Goal: Use online tool/utility: Use online tool/utility

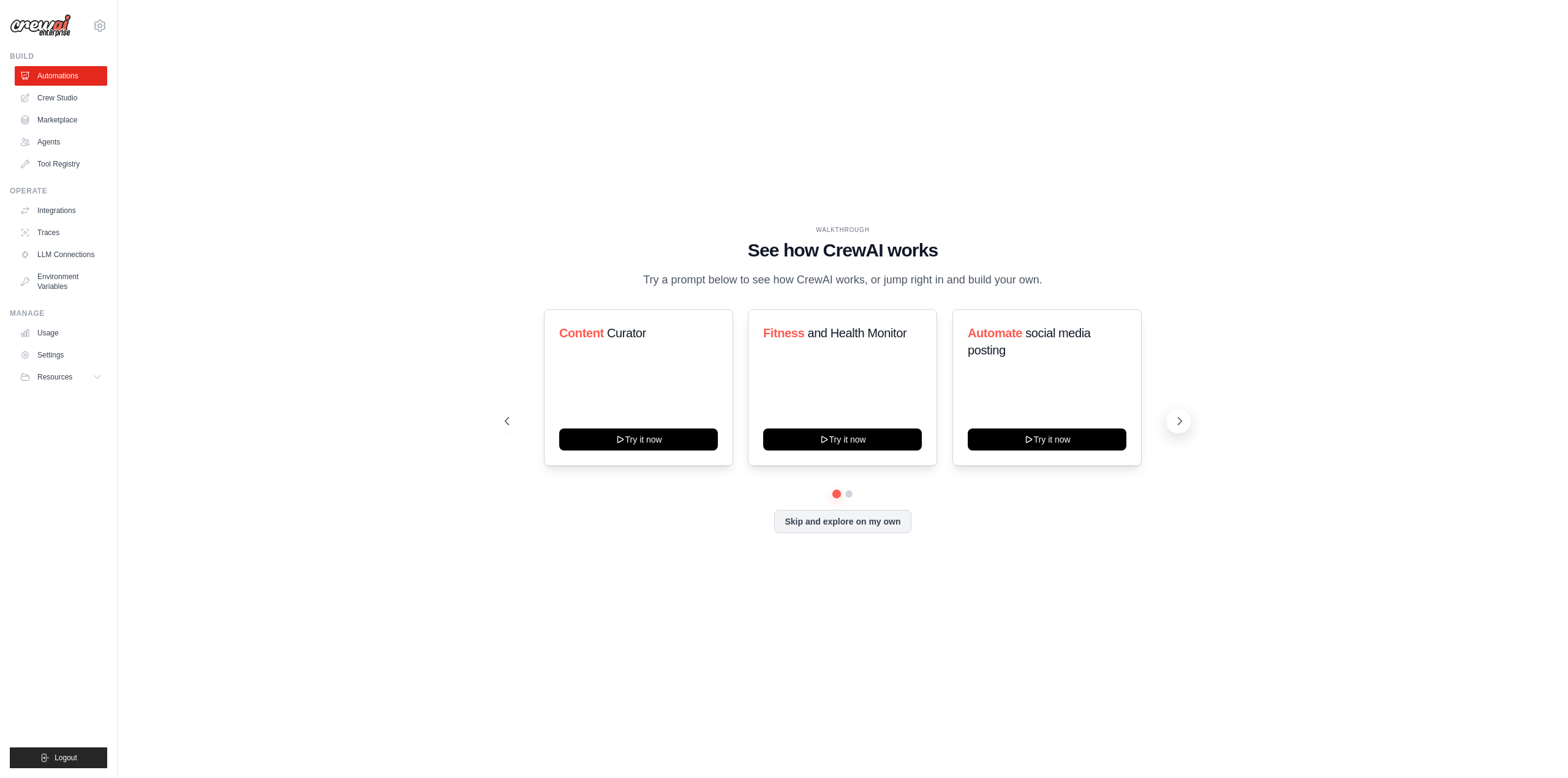
click at [1177, 415] on icon at bounding box center [1179, 421] width 12 height 12
click at [515, 414] on button at bounding box center [507, 421] width 25 height 25
click at [1174, 417] on icon at bounding box center [1179, 421] width 12 height 12
click at [510, 421] on icon at bounding box center [505, 421] width 12 height 12
click at [1071, 443] on button "Try it now" at bounding box center [1047, 438] width 159 height 22
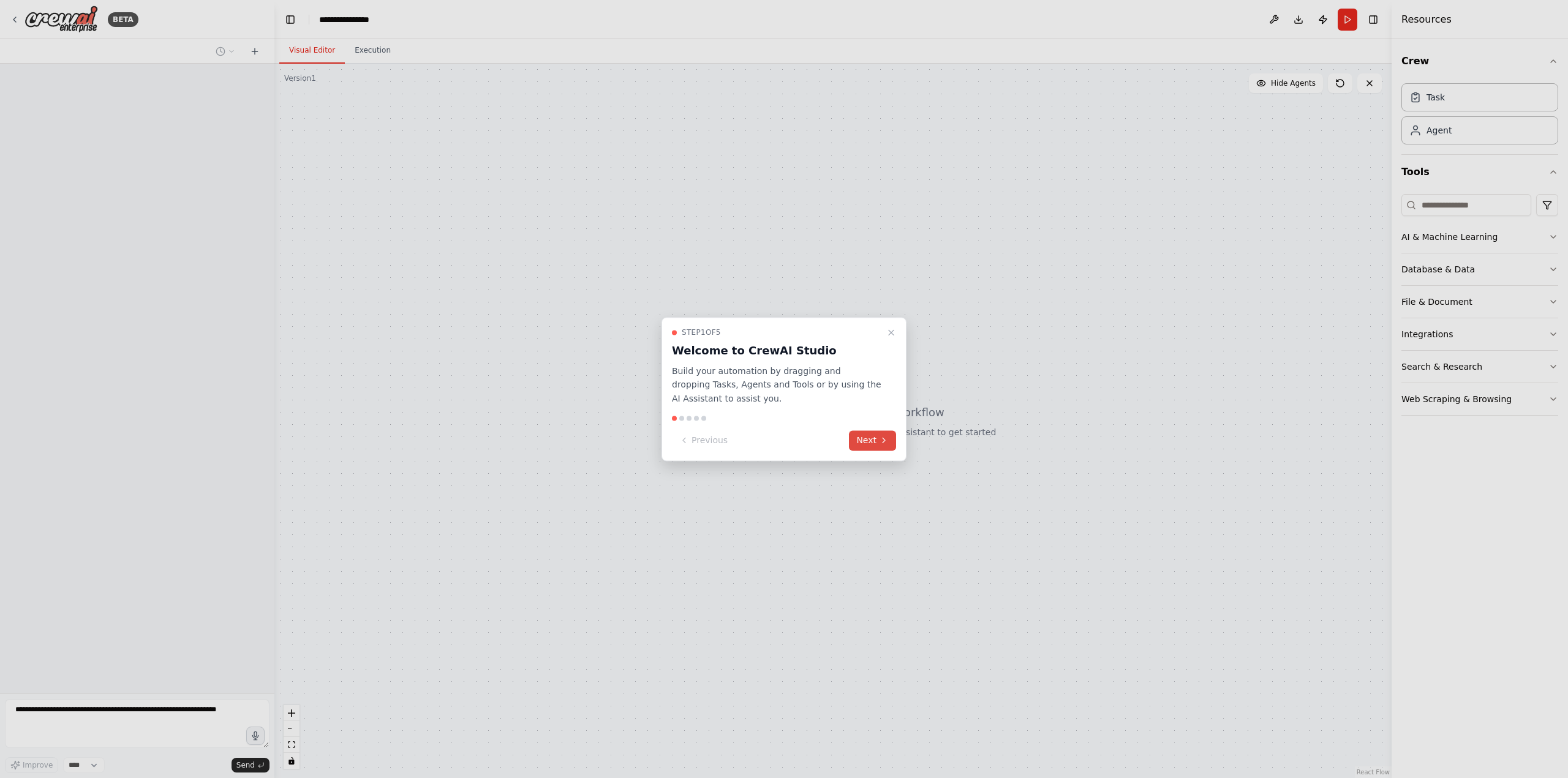
click at [872, 443] on button "Next" at bounding box center [872, 440] width 47 height 20
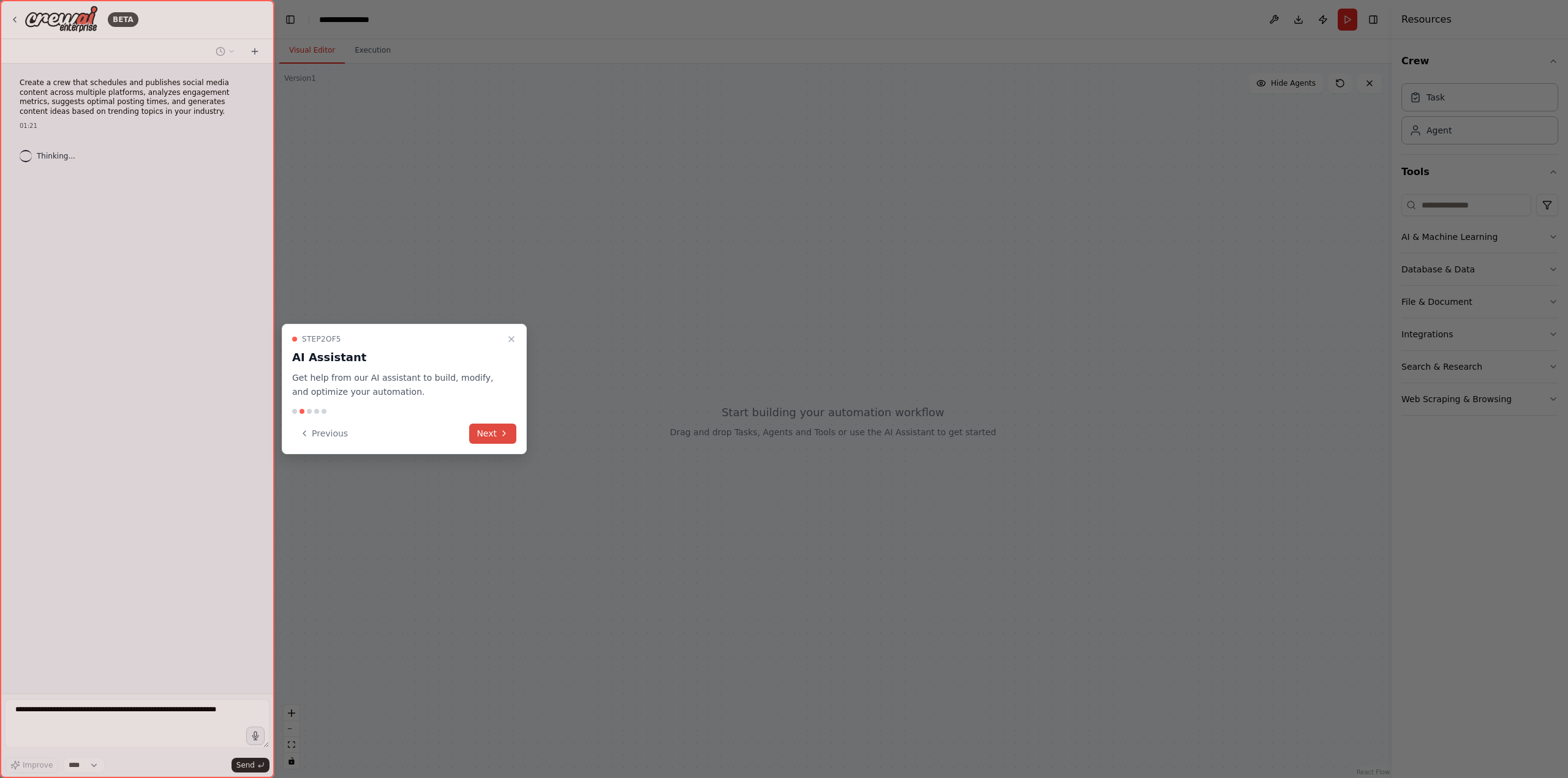
click at [501, 434] on button "Next" at bounding box center [492, 434] width 47 height 20
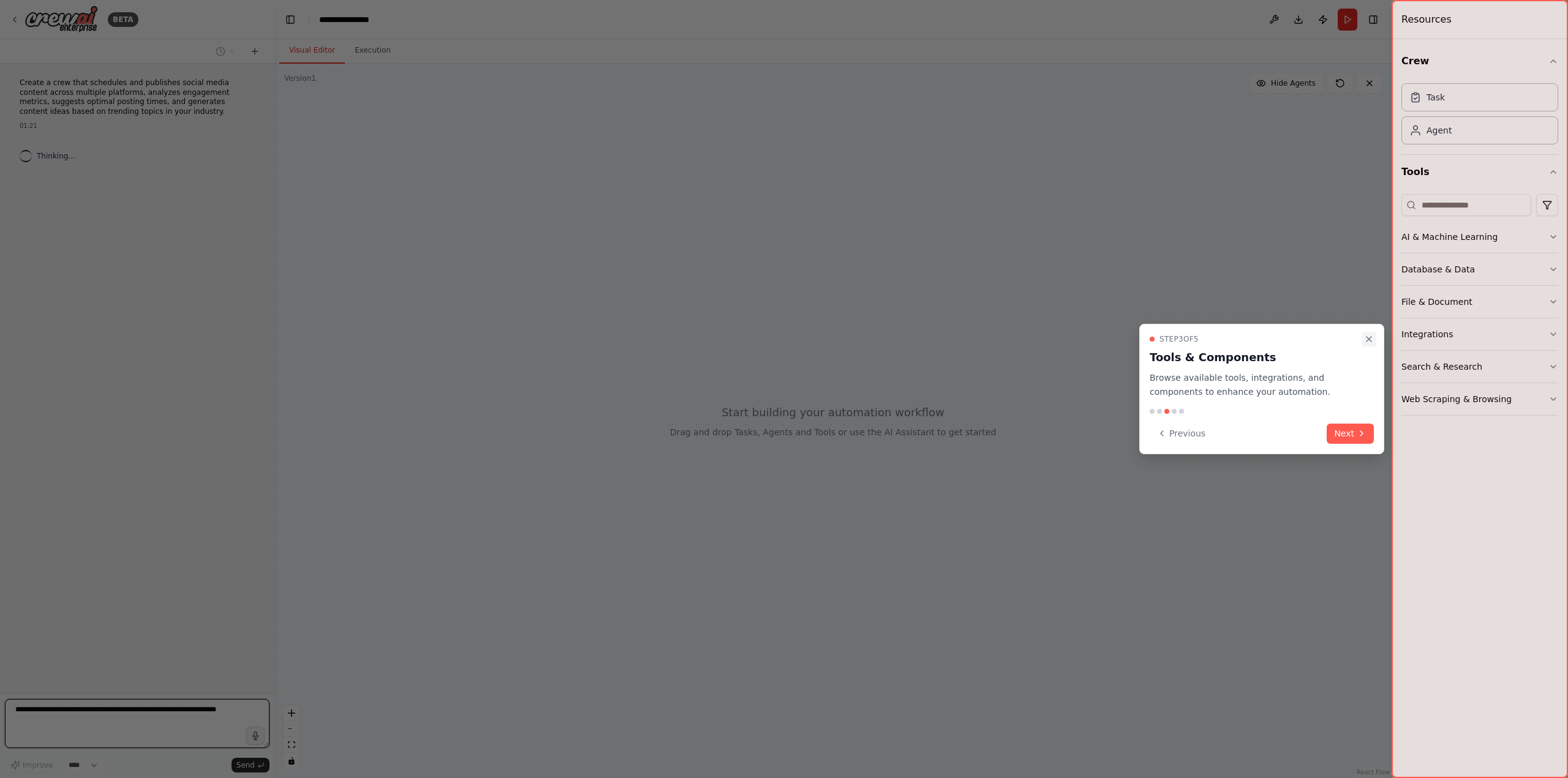
click at [1367, 342] on icon "Close walkthrough" at bounding box center [1369, 339] width 10 height 10
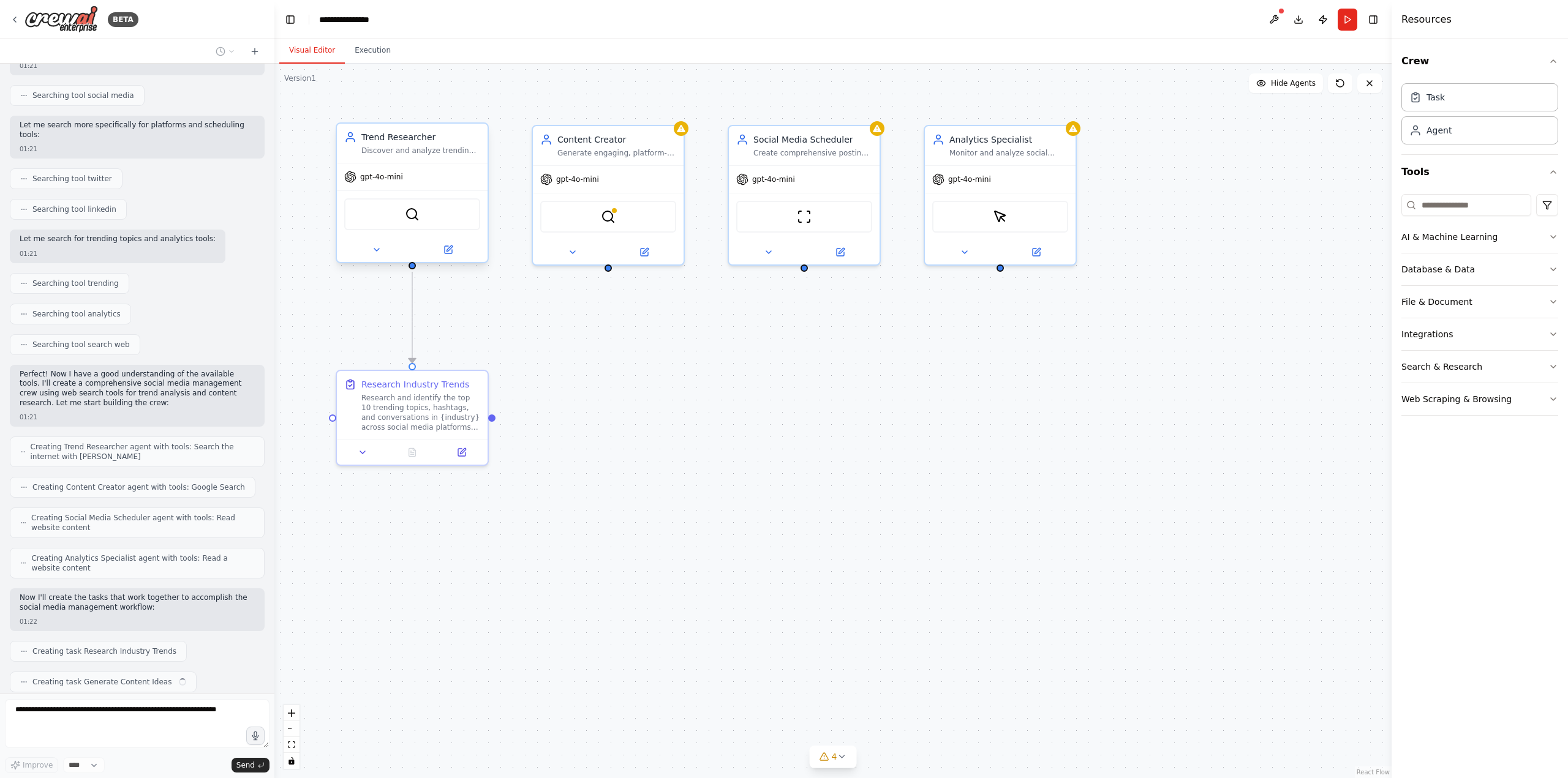
scroll to position [268, 0]
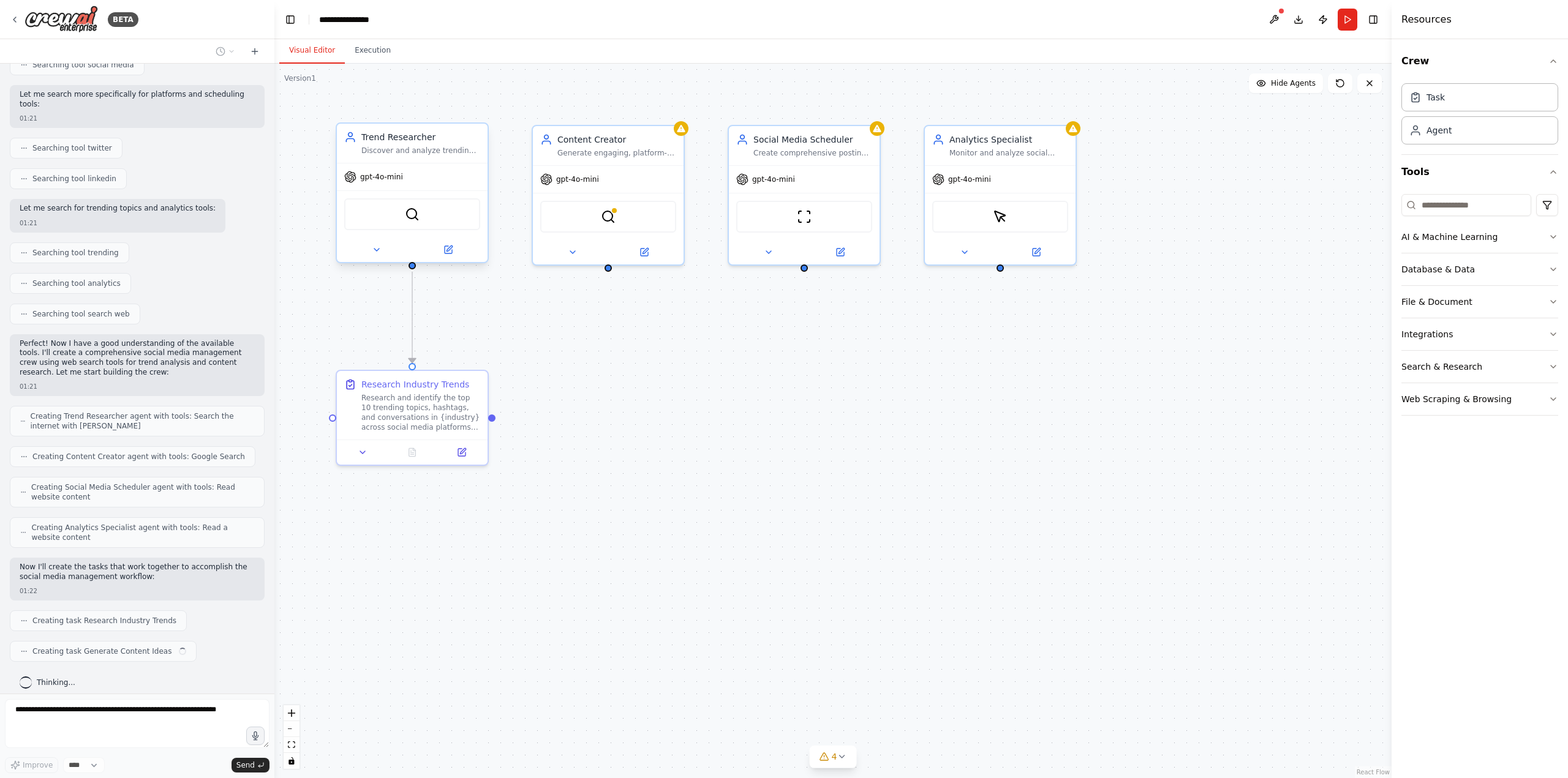
click at [387, 179] on span "gpt-4o-mini" at bounding box center [382, 177] width 43 height 10
click at [1496, 237] on button "AI & Machine Learning" at bounding box center [1480, 237] width 157 height 32
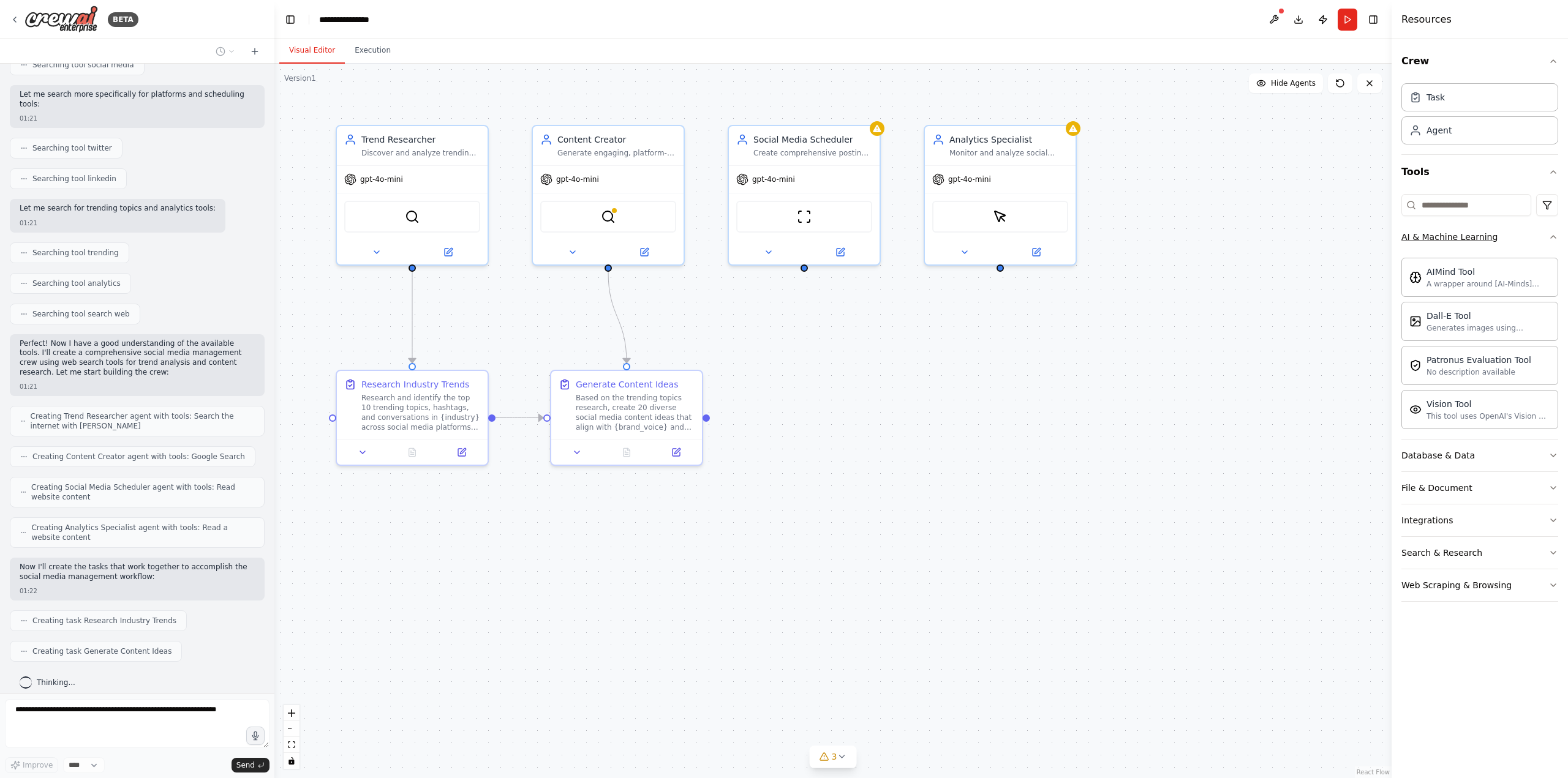
scroll to position [299, 0]
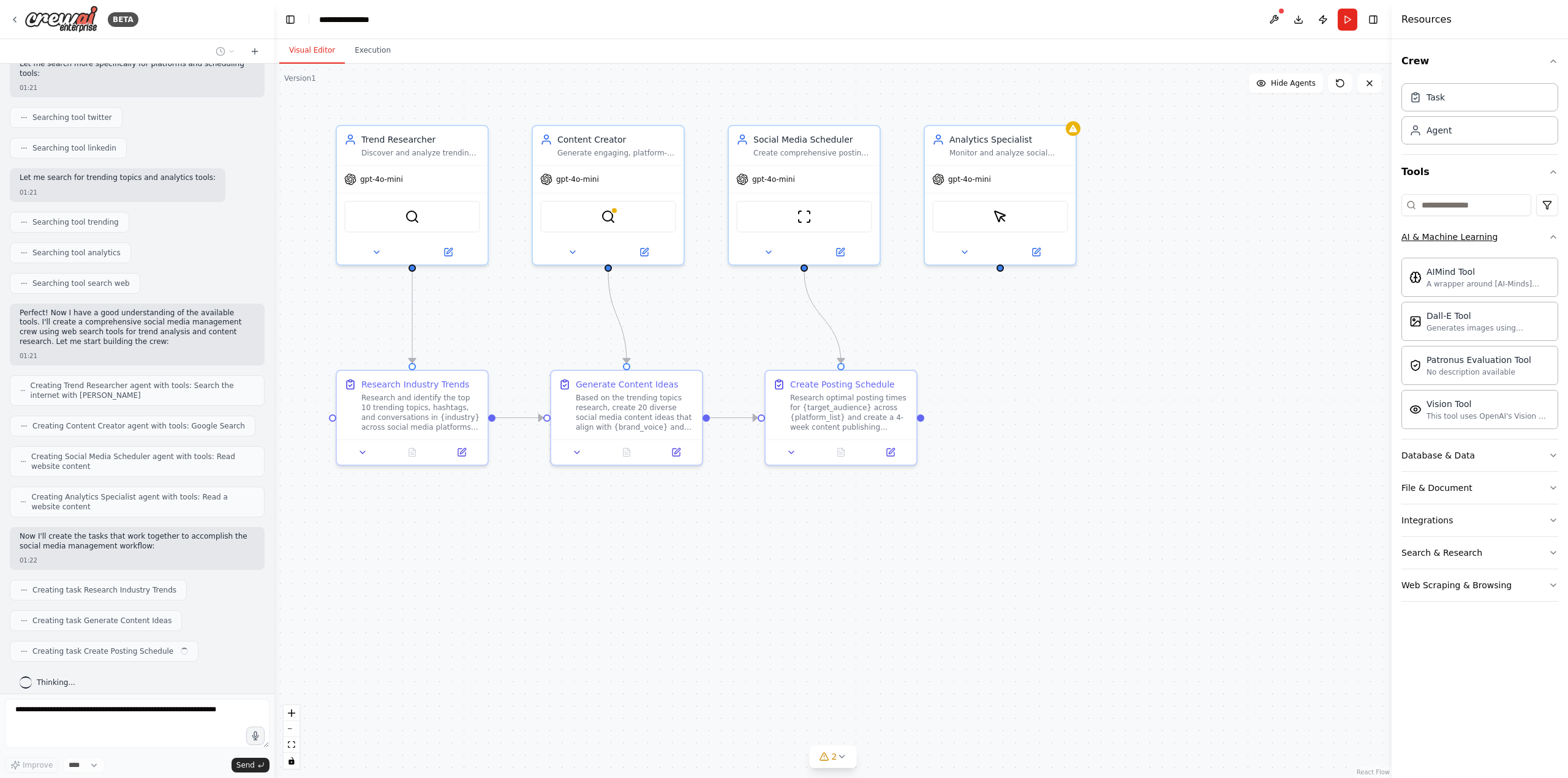
click at [1496, 237] on button "AI & Machine Learning" at bounding box center [1480, 237] width 157 height 32
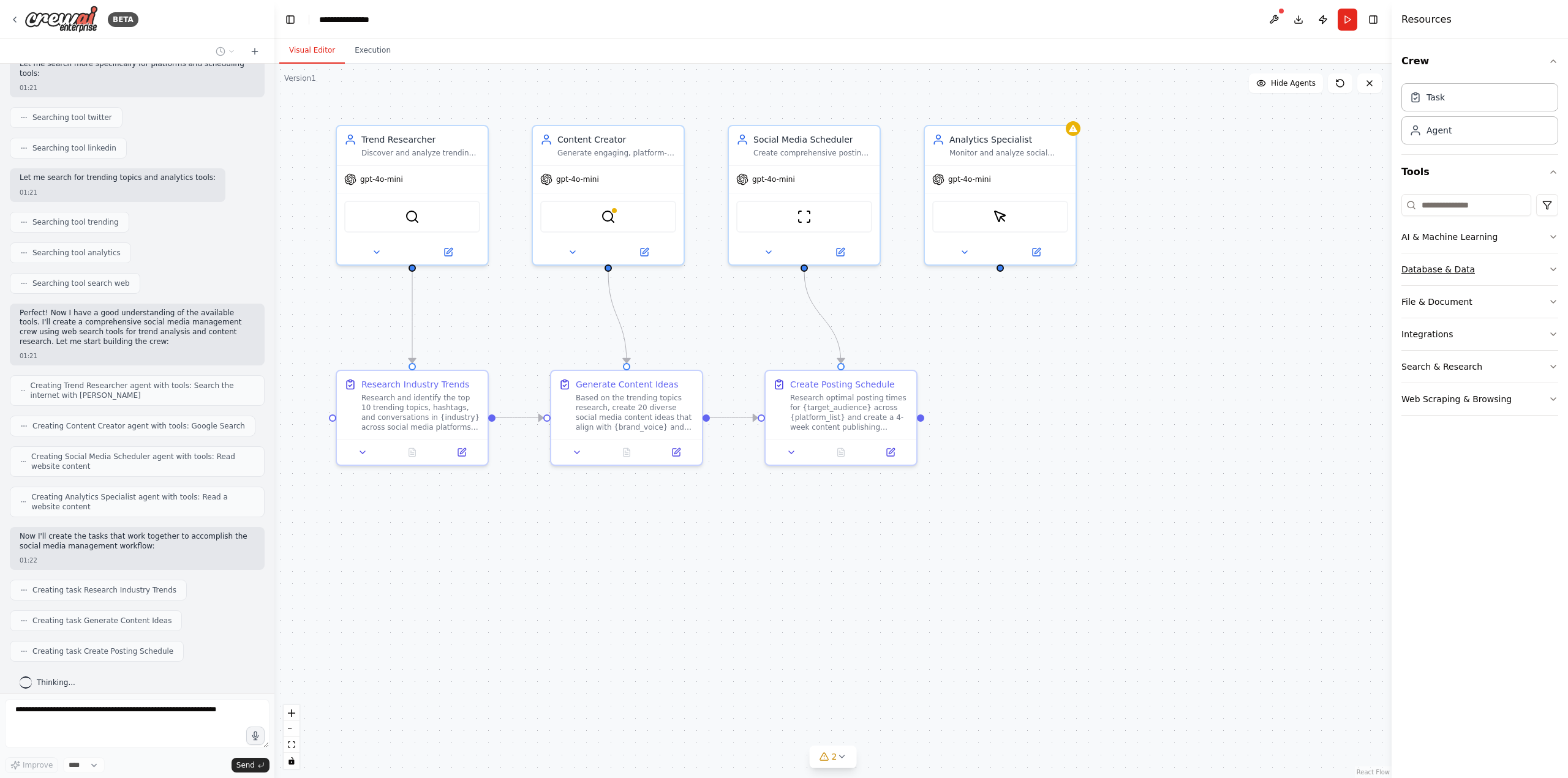
click at [1484, 268] on button "Database & Data" at bounding box center [1480, 269] width 157 height 32
click at [1483, 306] on button "File & Document" at bounding box center [1480, 302] width 157 height 32
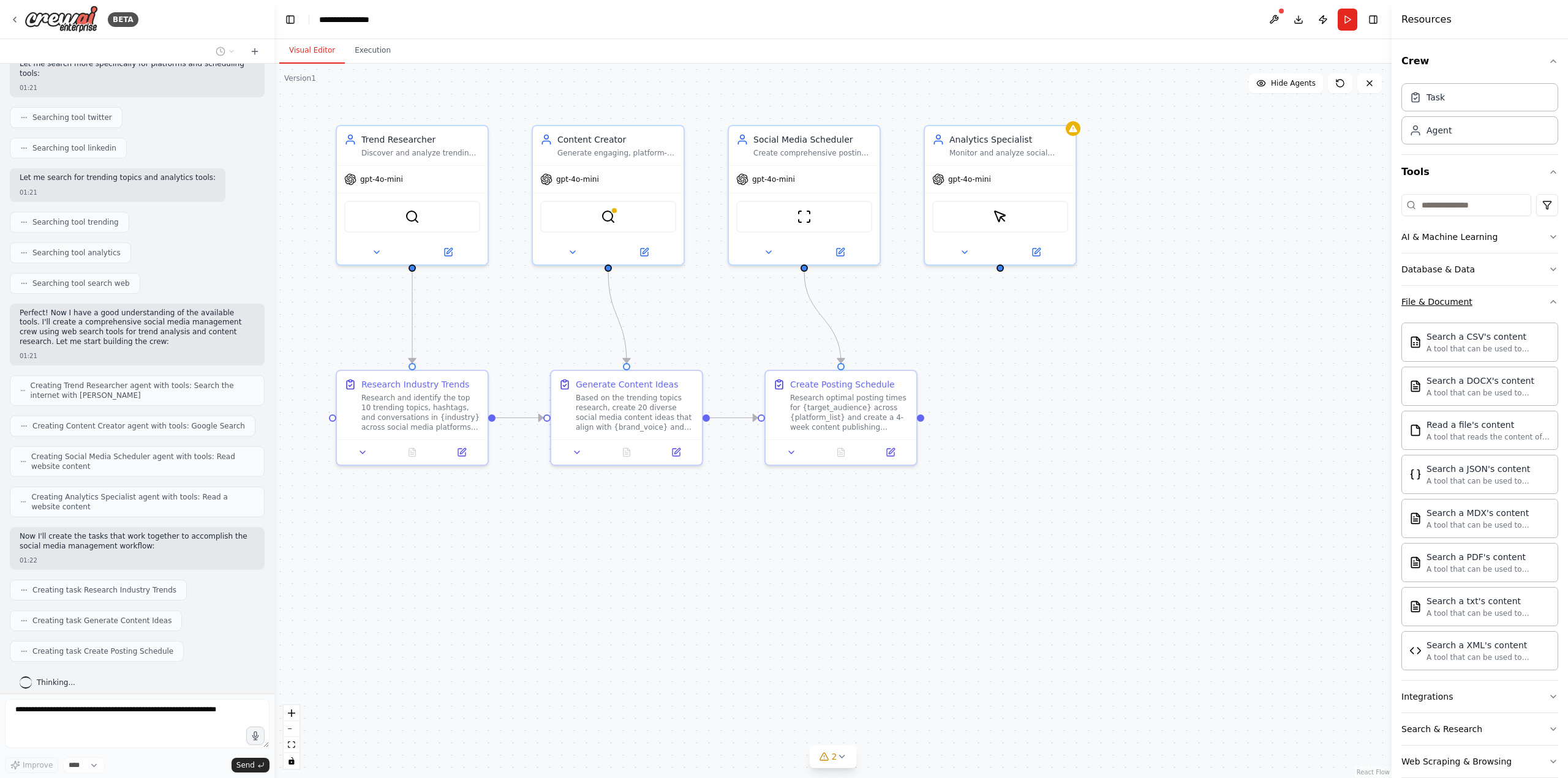
click at [1482, 306] on button "File & Document" at bounding box center [1480, 302] width 157 height 32
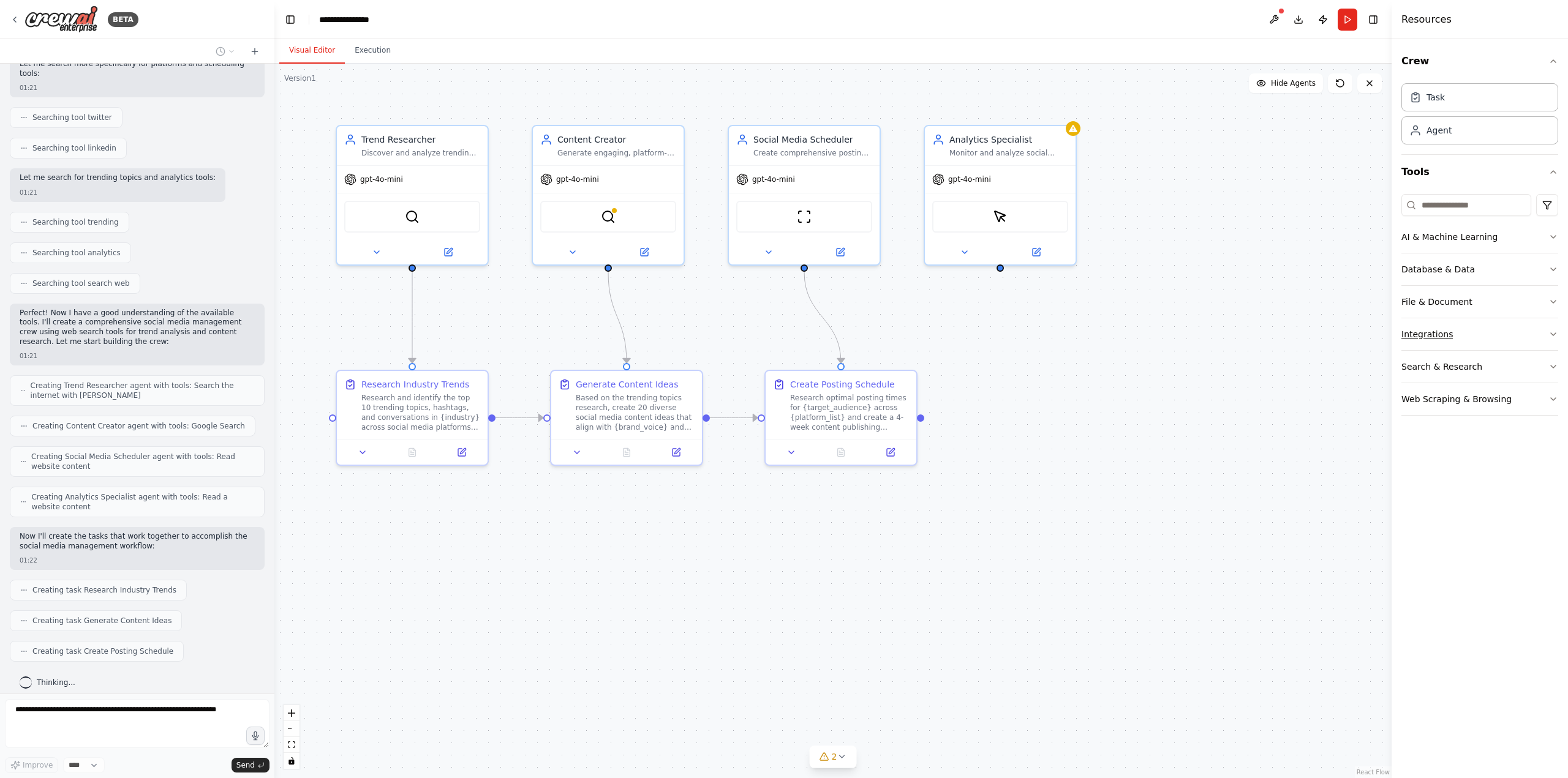
click at [1472, 332] on button "Integrations" at bounding box center [1480, 334] width 157 height 32
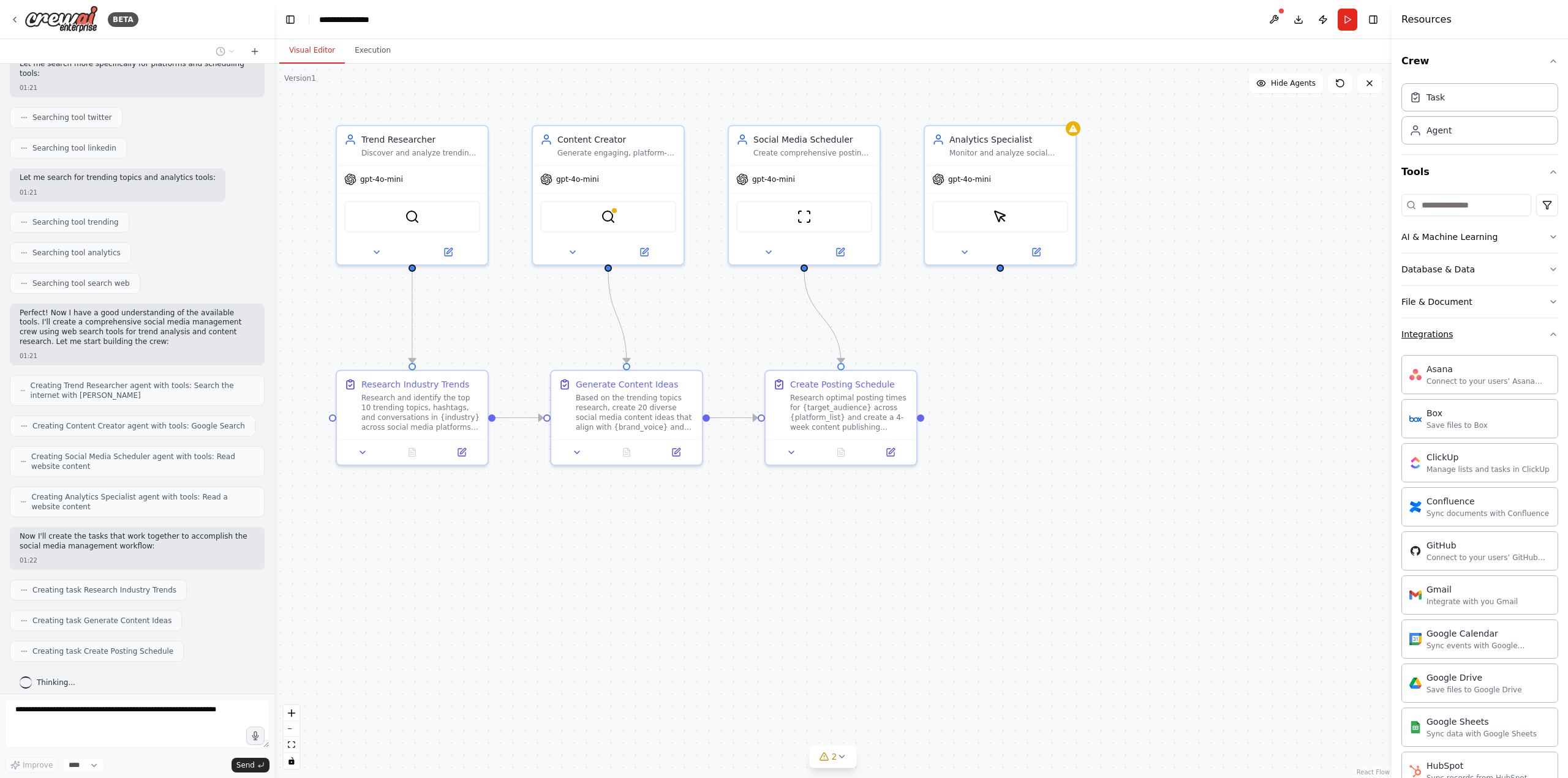
click at [1472, 332] on button "Integrations" at bounding box center [1480, 334] width 157 height 32
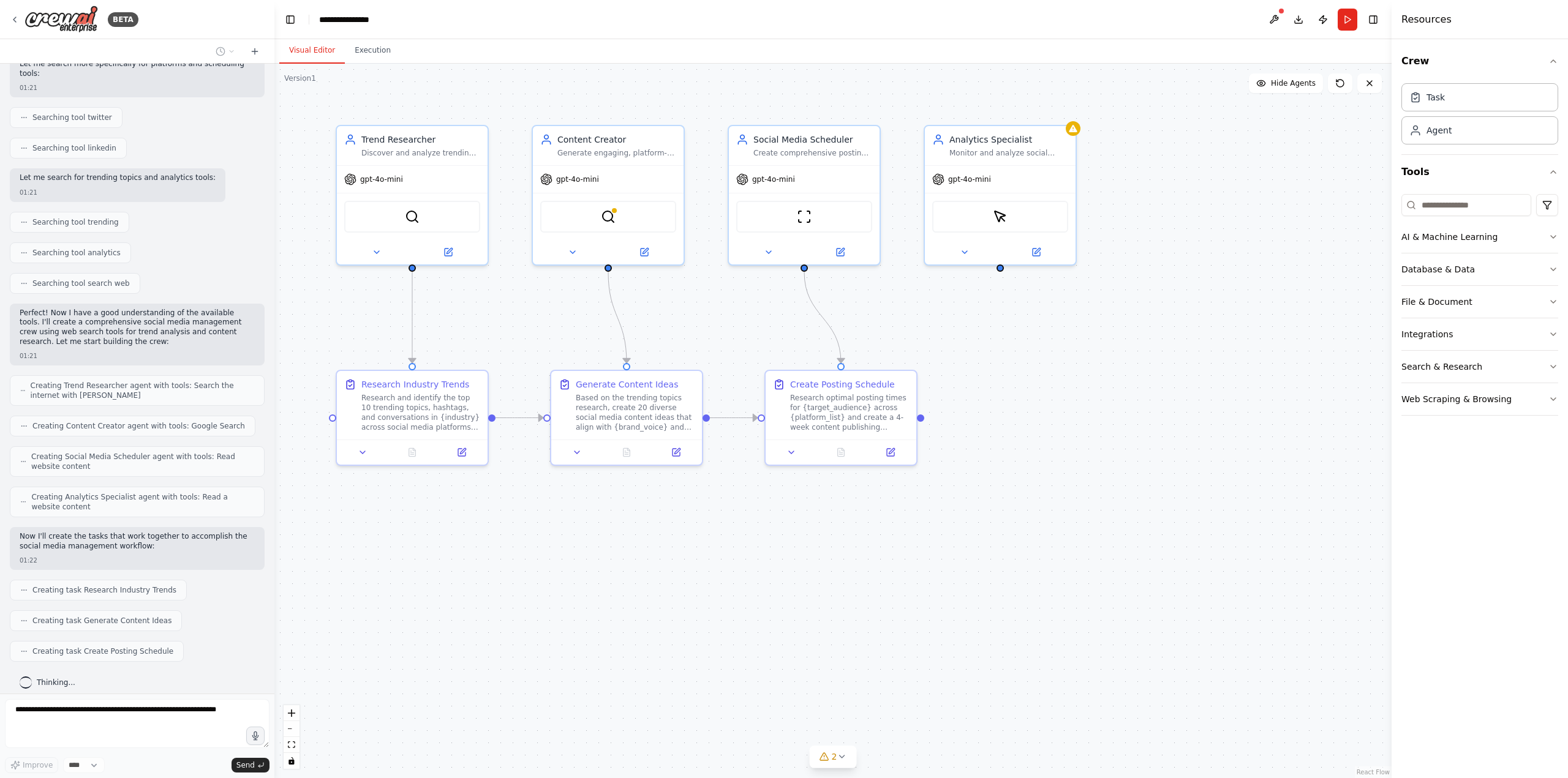
scroll to position [329, 0]
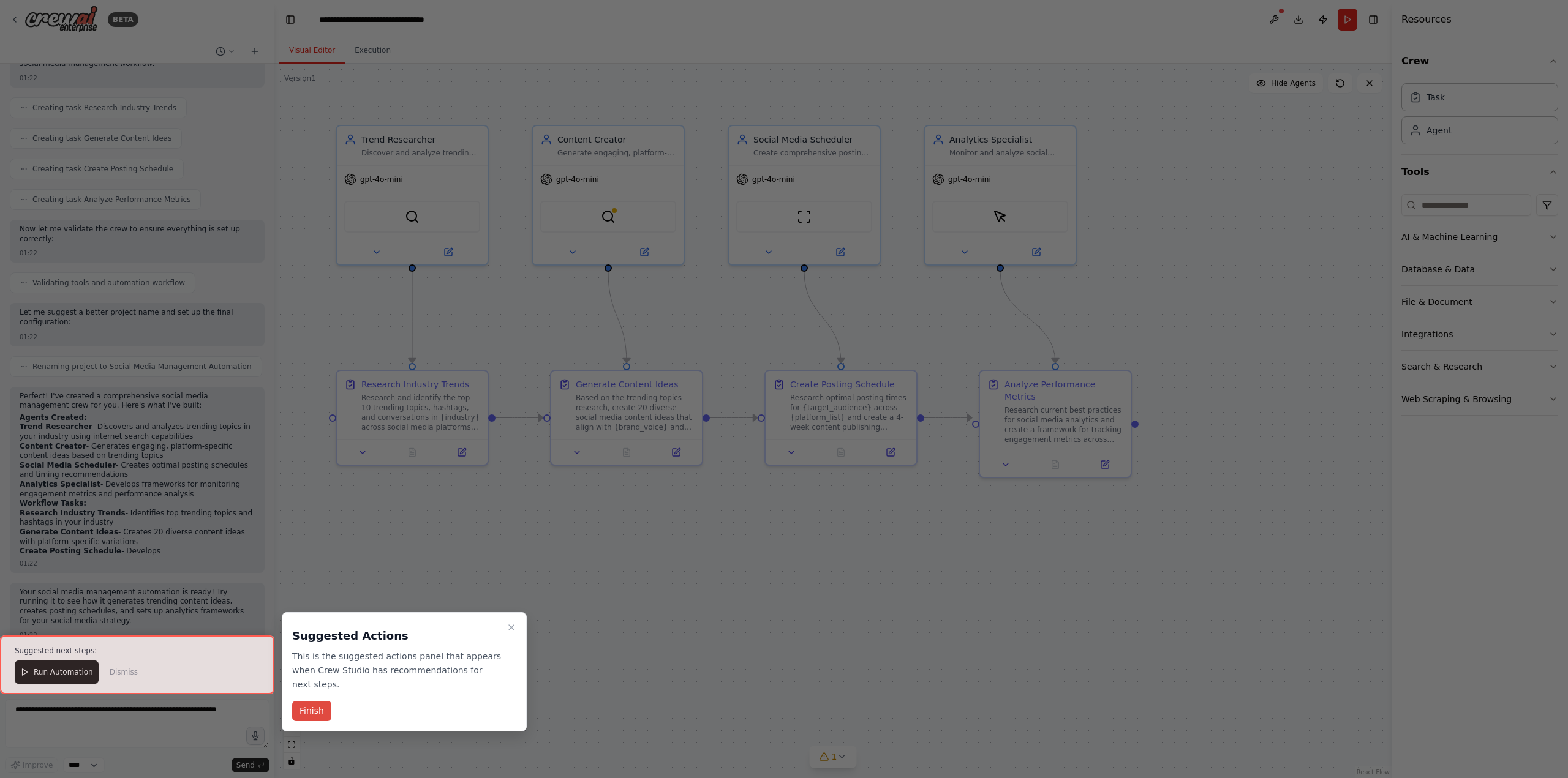
click at [318, 701] on button "Finish" at bounding box center [311, 711] width 39 height 20
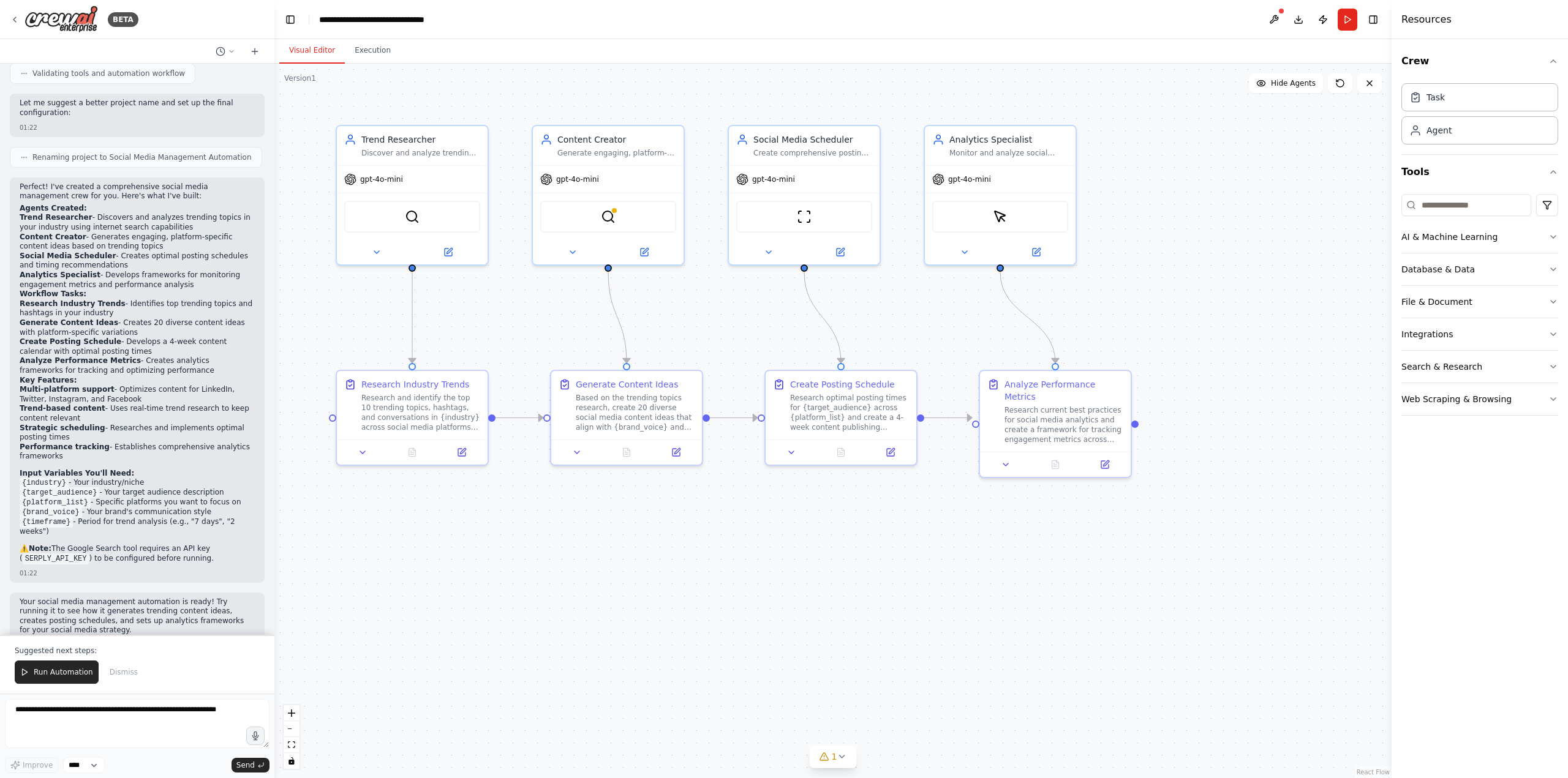
scroll to position [1000, 0]
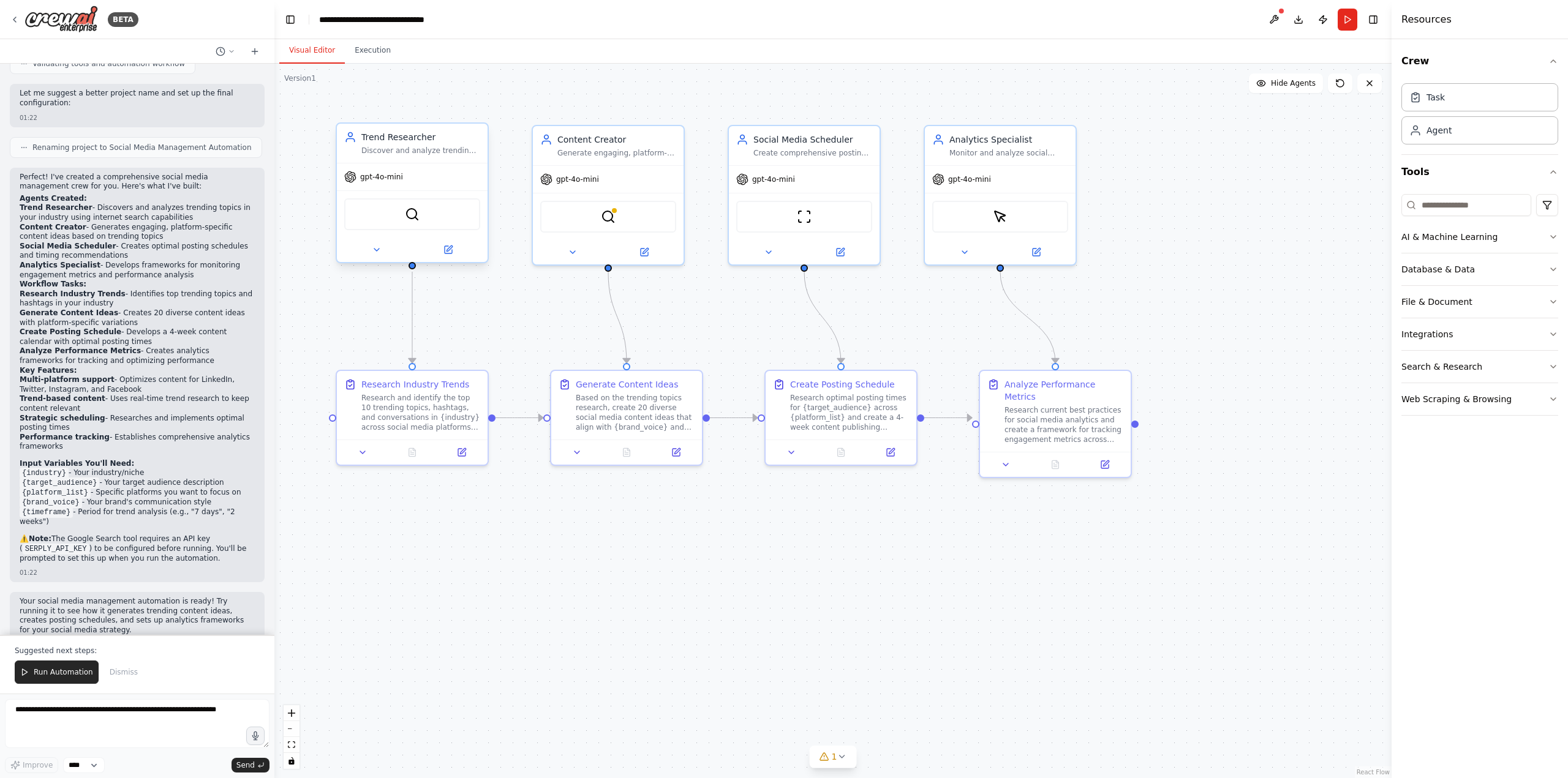
click at [392, 182] on div "gpt-4o-mini" at bounding box center [374, 176] width 59 height 12
click at [380, 246] on icon at bounding box center [376, 250] width 10 height 10
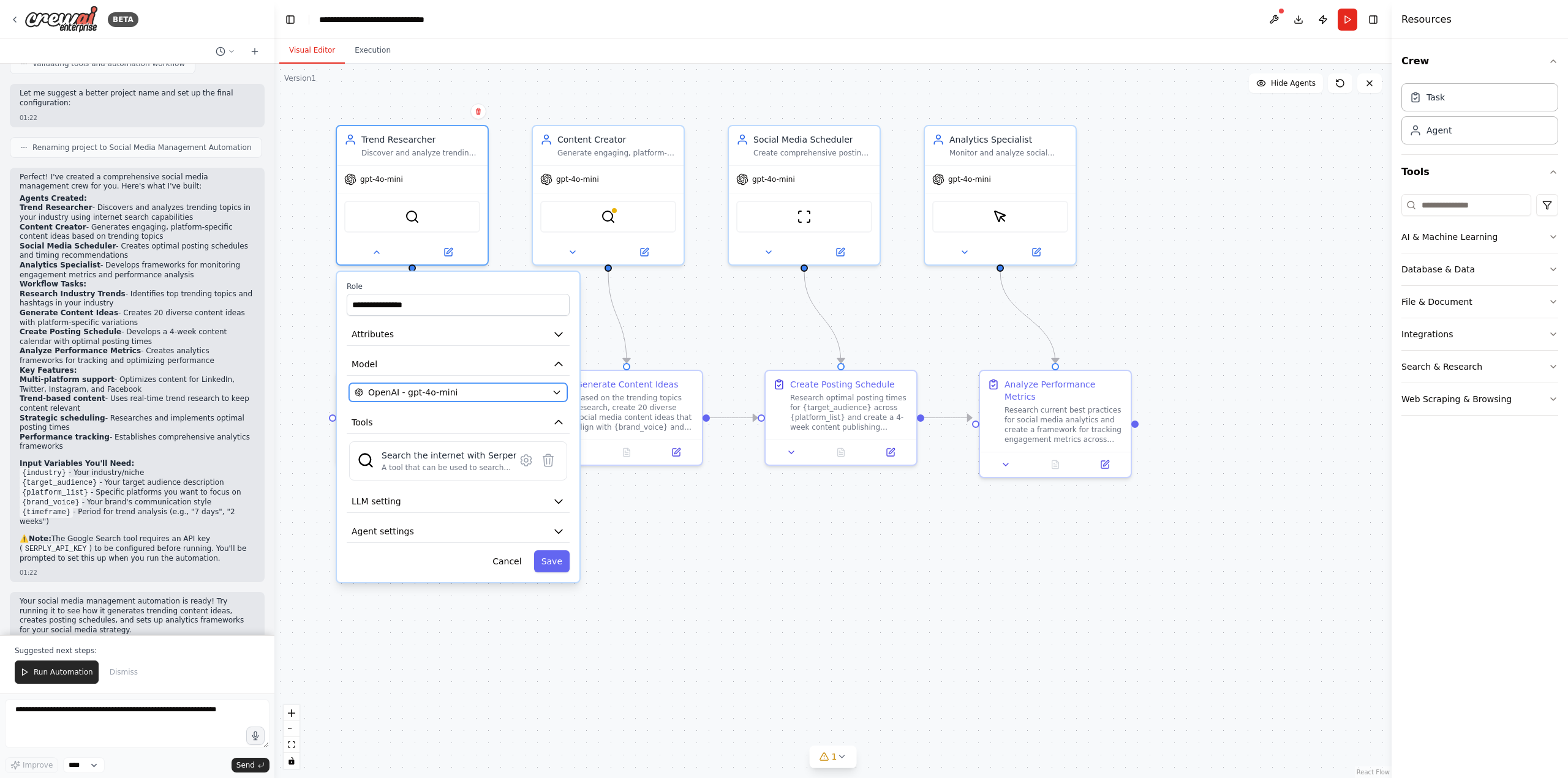
click at [433, 391] on span "OpenAI - gpt-4o-mini" at bounding box center [413, 392] width 89 height 12
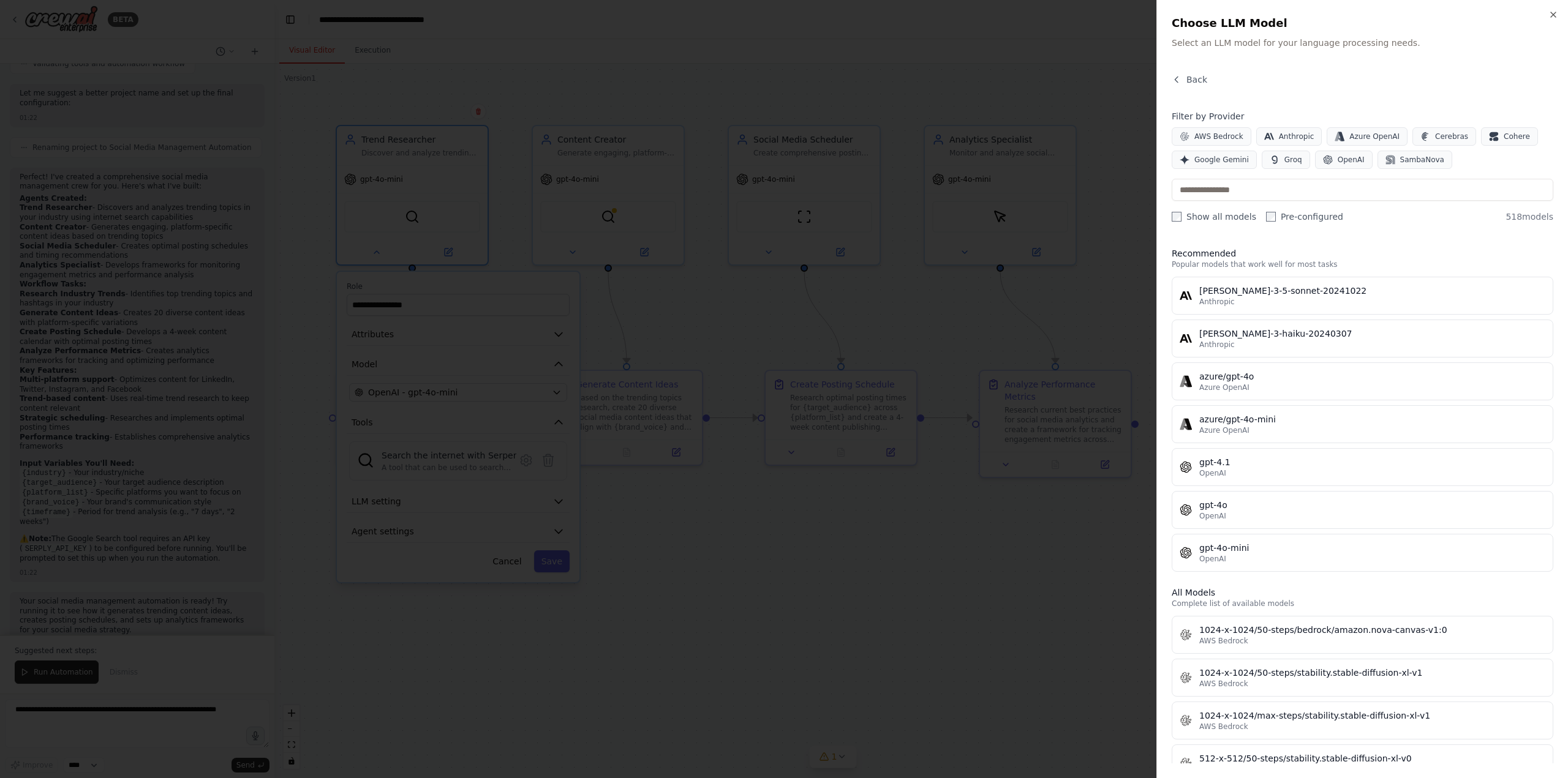
click at [921, 257] on div at bounding box center [784, 389] width 1568 height 778
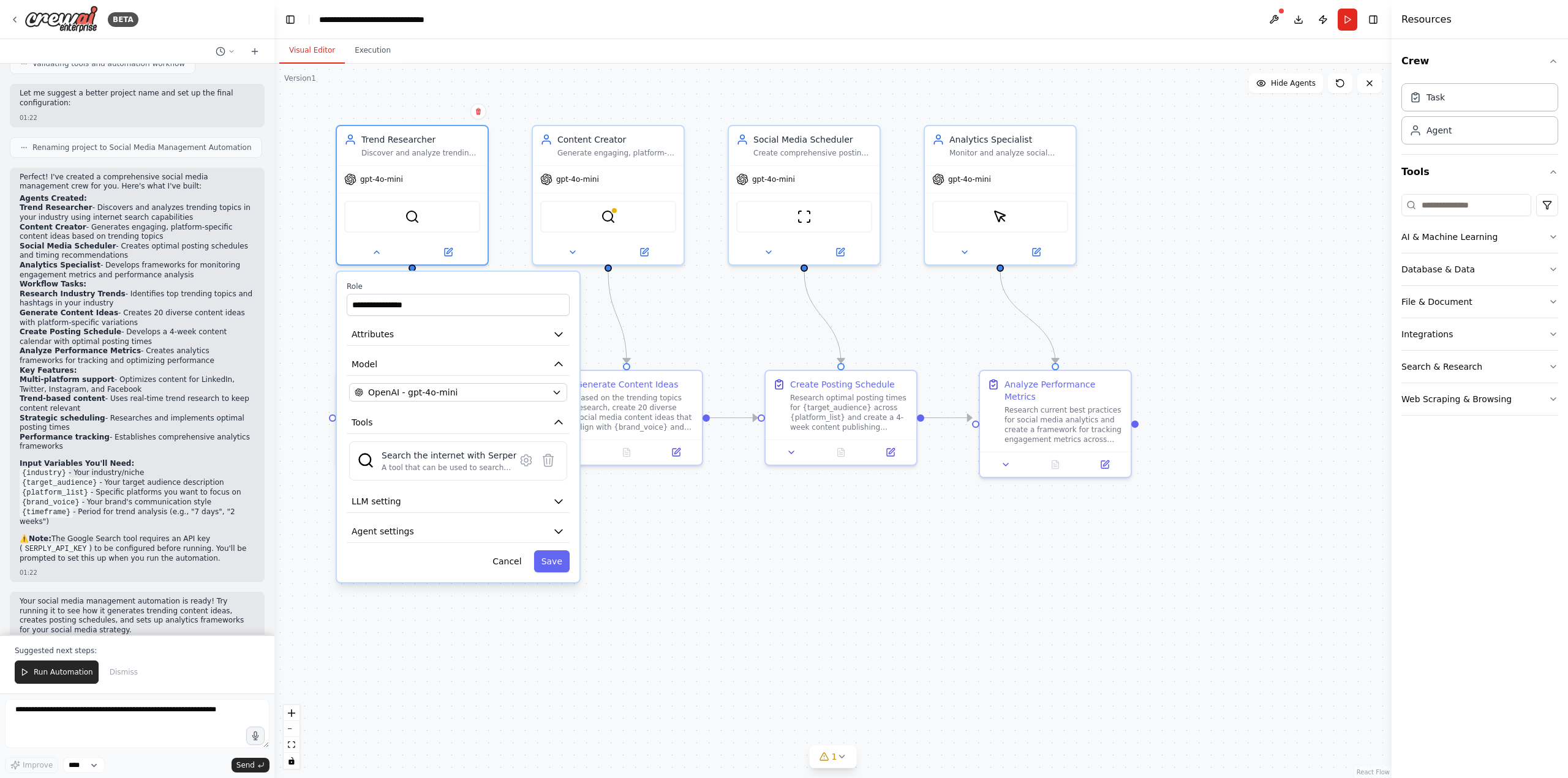
click at [913, 312] on div "**********" at bounding box center [832, 421] width 1117 height 714
click at [548, 561] on button "Save" at bounding box center [552, 562] width 36 height 22
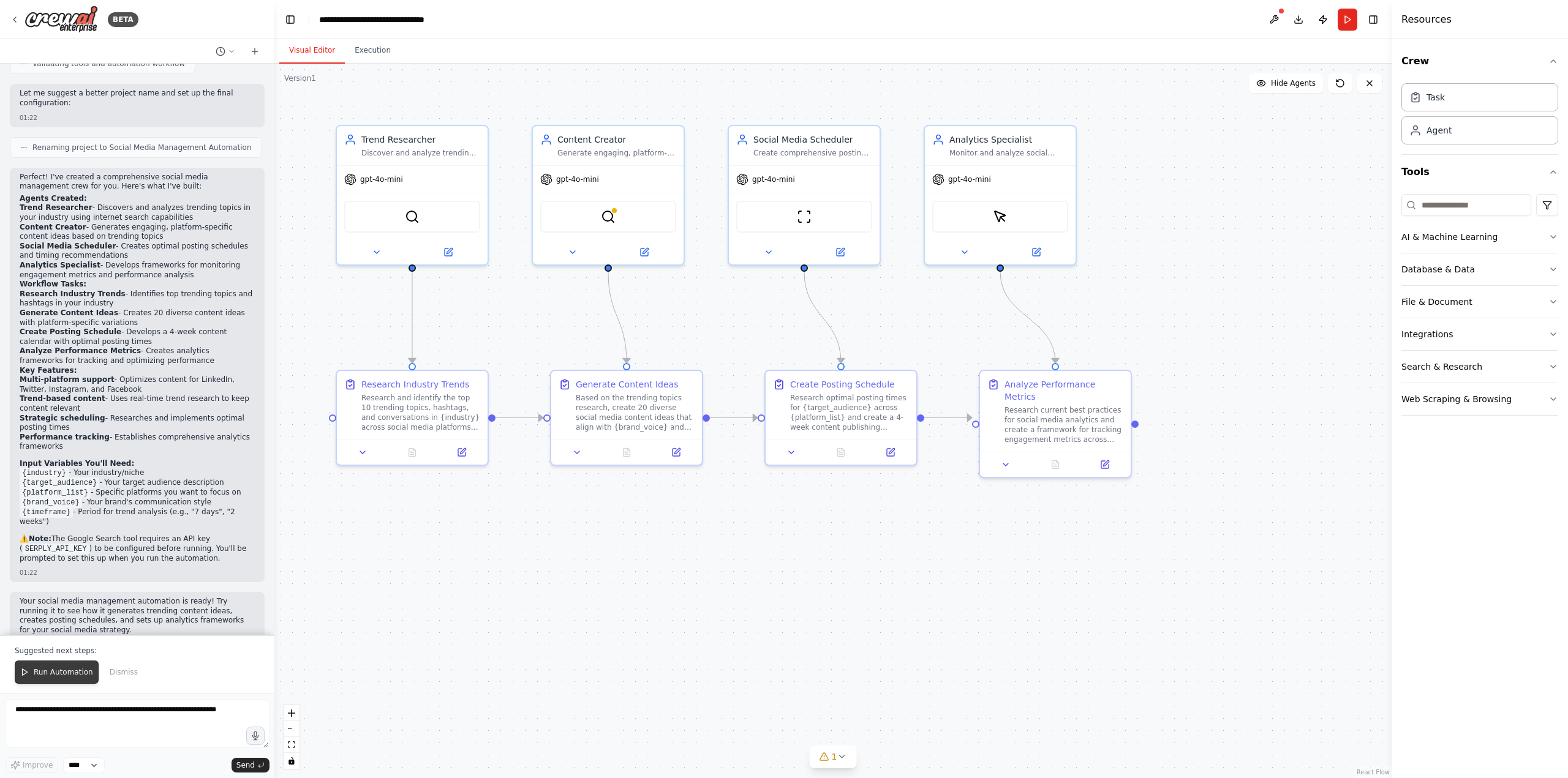
click at [61, 676] on span "Run Automation" at bounding box center [63, 672] width 60 height 10
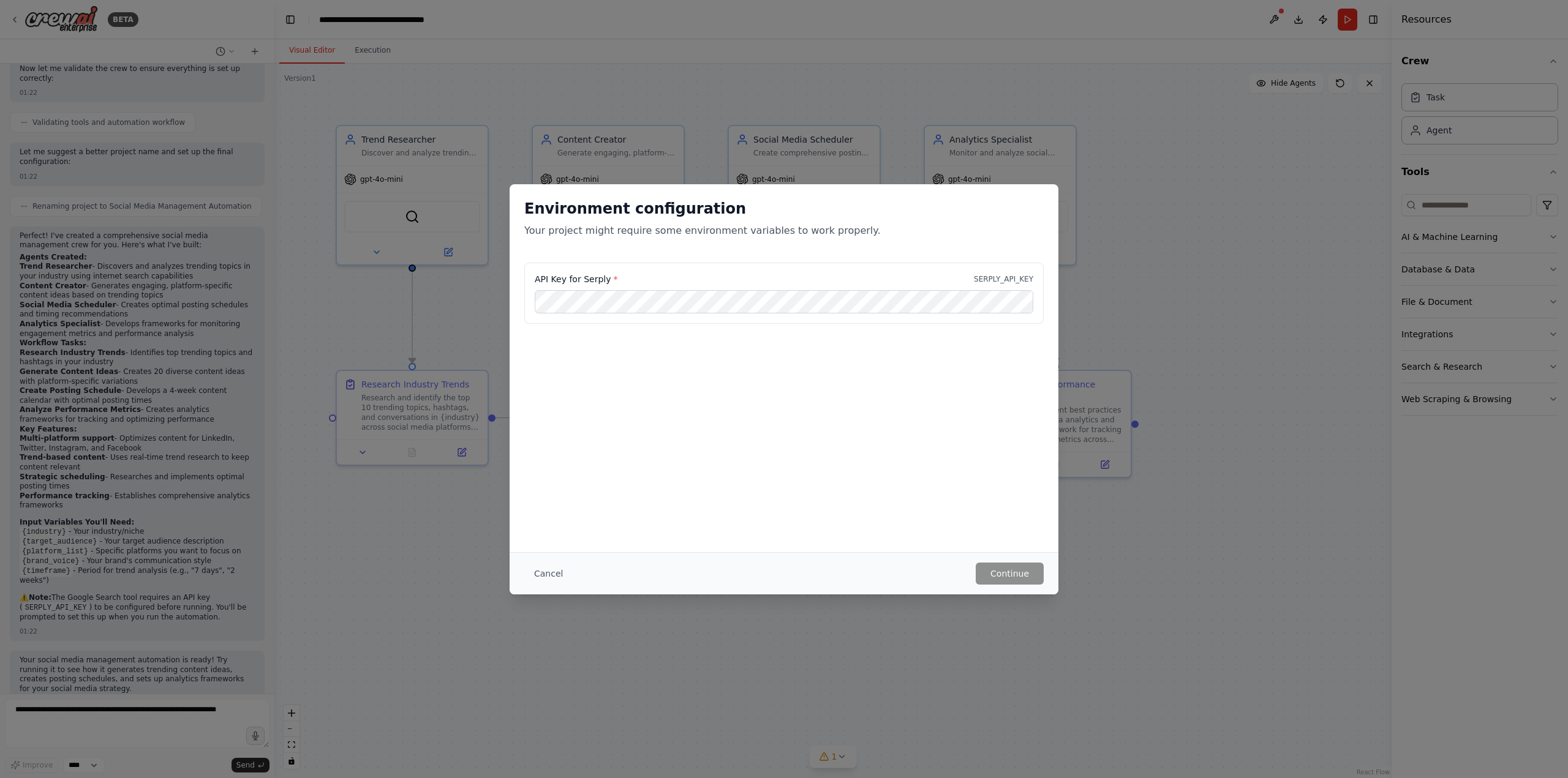
click at [992, 281] on p "SERPLY_API_KEY" at bounding box center [1003, 279] width 60 height 10
click at [547, 580] on button "Cancel" at bounding box center [548, 574] width 49 height 22
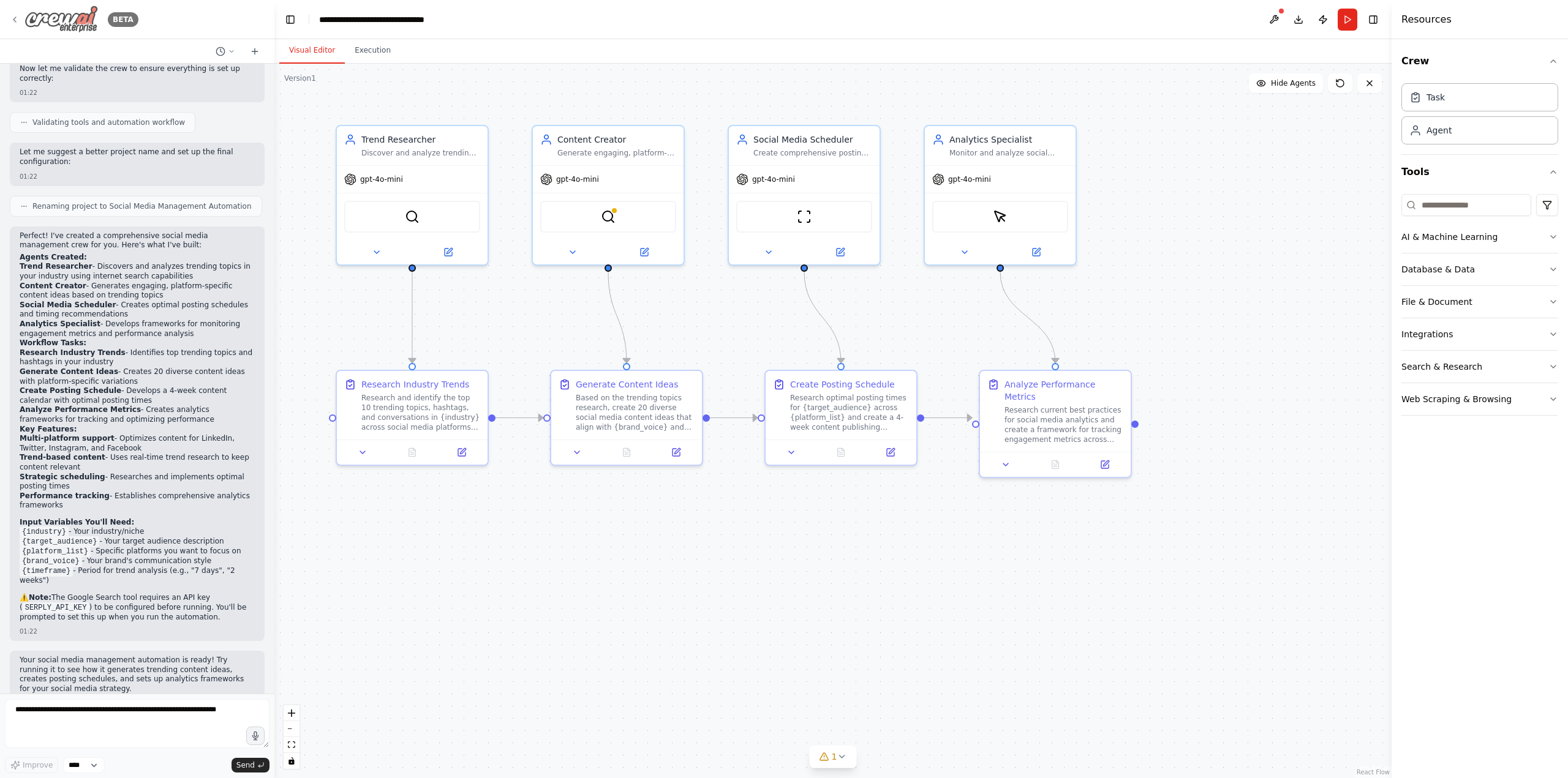
click at [83, 19] on img at bounding box center [61, 19] width 73 height 28
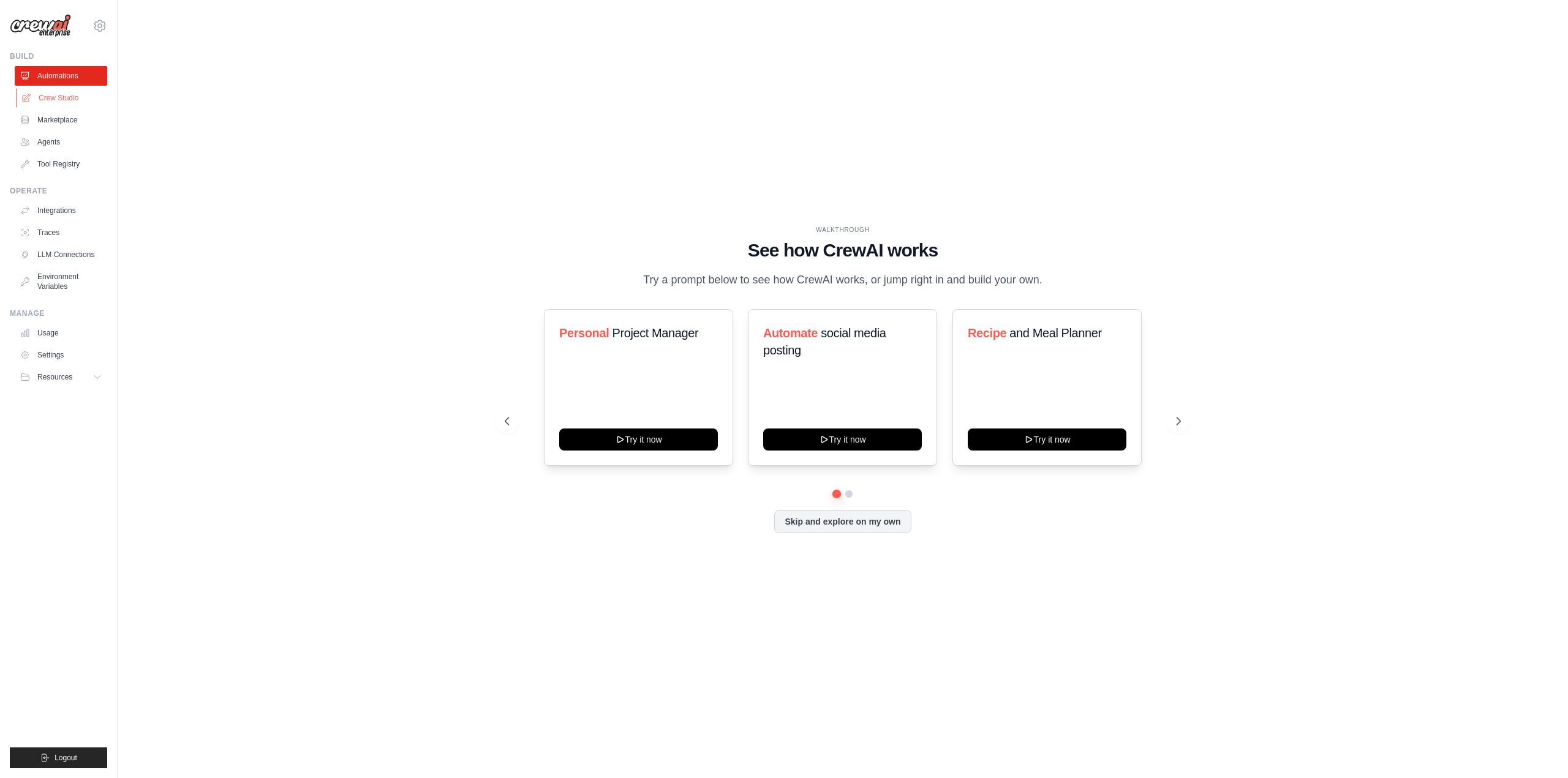
click at [75, 96] on link "Crew Studio" at bounding box center [62, 98] width 92 height 20
